Goal: Obtain resource: Download file/media

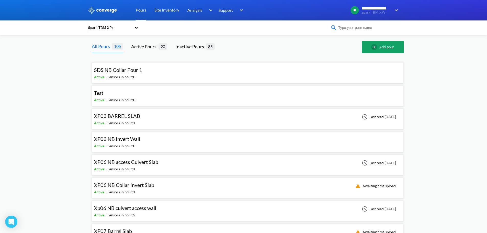
click at [377, 28] on input at bounding box center [368, 28] width 62 height 6
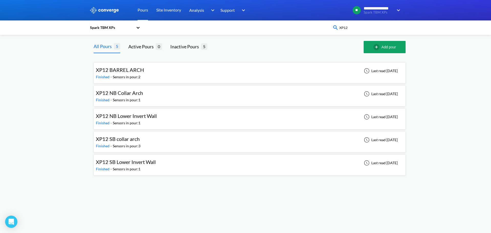
type input "XP12"
click at [346, 73] on div "XP12 BARREL ARCH Finished - Sensors in pour: 2 Last read [DATE]" at bounding box center [249, 73] width 307 height 16
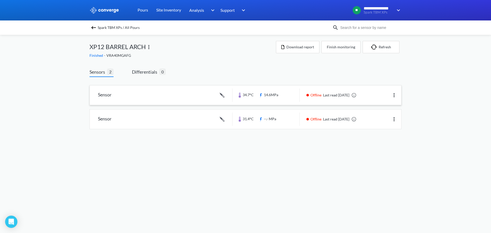
click at [296, 94] on link at bounding box center [246, 94] width 312 height 19
click at [304, 26] on div "Spark TBM XPs / All Pours" at bounding box center [211, 27] width 243 height 7
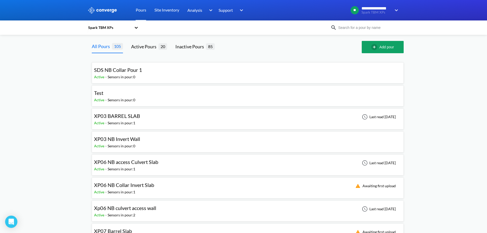
click at [352, 27] on input at bounding box center [368, 28] width 62 height 6
type input "XP12"
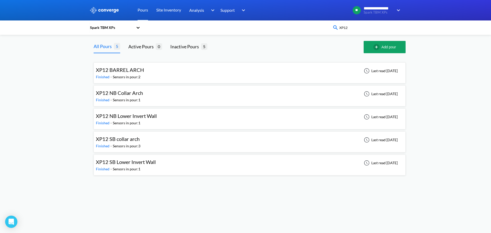
click at [306, 74] on div "XP12 BARREL ARCH Finished - Sensors in pour: 2 Last read [DATE]" at bounding box center [249, 73] width 307 height 16
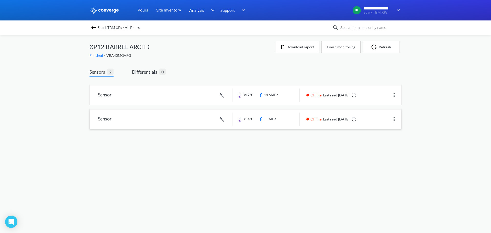
click at [395, 117] on img at bounding box center [394, 119] width 6 height 6
click at [377, 117] on div "Edit" at bounding box center [381, 119] width 33 height 10
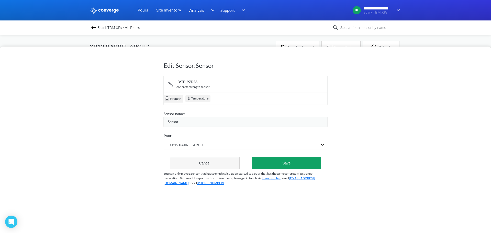
click at [226, 165] on button "Cancel" at bounding box center [205, 163] width 70 height 12
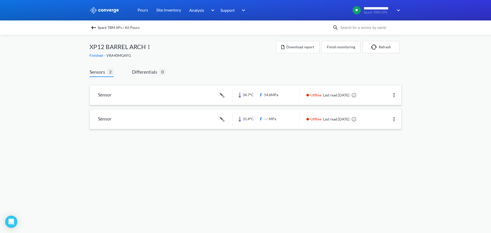
click at [394, 95] on img at bounding box center [394, 95] width 6 height 6
click at [344, 160] on body "**********" at bounding box center [245, 116] width 491 height 233
click at [299, 49] on button "Download report" at bounding box center [297, 47] width 43 height 12
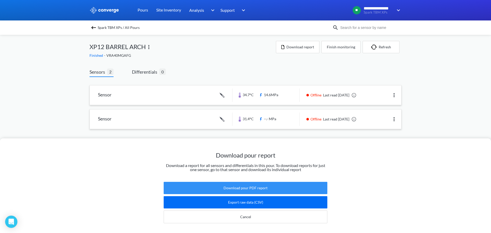
click at [248, 188] on button "Download pour PDF report" at bounding box center [246, 188] width 164 height 12
